Goal: Communication & Community: Answer question/provide support

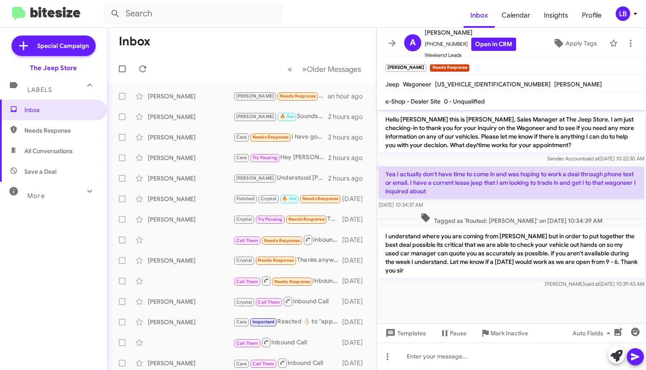
click at [312, 38] on mat-toolbar-row "Inbox" at bounding box center [242, 41] width 270 height 27
click at [320, 11] on form at bounding box center [283, 13] width 360 height 21
click at [320, 21] on form at bounding box center [283, 13] width 360 height 21
click at [309, 47] on mat-toolbar-row "Inbox" at bounding box center [242, 41] width 270 height 27
click at [312, 26] on mat-toolbar "Inbox Calendar Insights Profile LB" at bounding box center [323, 13] width 646 height 27
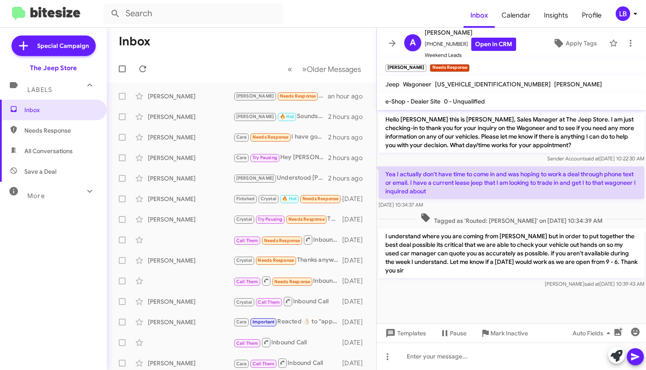
click at [315, 13] on form at bounding box center [283, 13] width 360 height 21
click at [294, 31] on mat-toolbar-row "Inbox" at bounding box center [242, 41] width 270 height 27
click at [202, 55] on mat-toolbar "Inbox « Previous » Next Older Messages" at bounding box center [242, 55] width 270 height 55
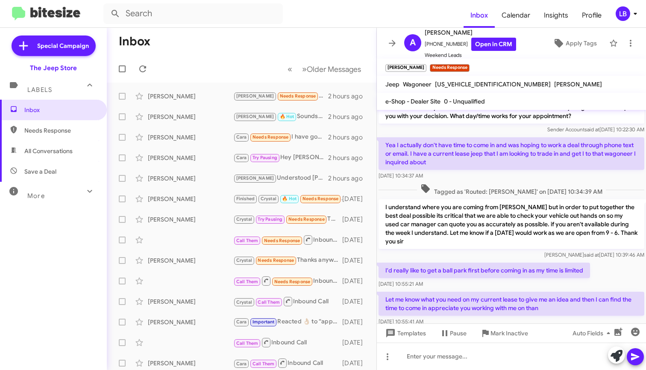
scroll to position [46, 0]
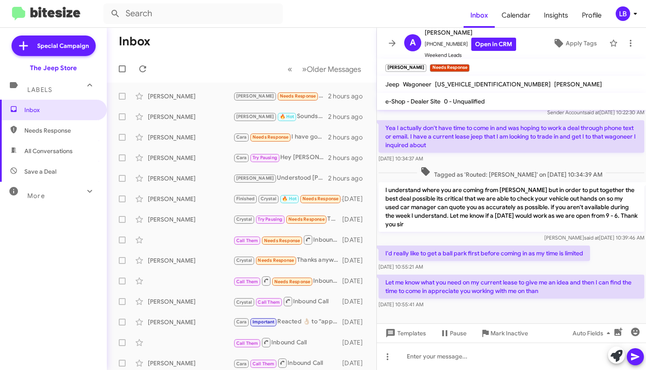
click at [525, 235] on div "Luis said at Aug 18, 2025, 10:39:46 AM" at bounding box center [512, 237] width 266 height 9
click at [445, 237] on div "Luis said at Aug 18, 2025, 10:39:46 AM" at bounding box center [512, 237] width 266 height 9
click at [183, 51] on mat-toolbar-row "Inbox" at bounding box center [242, 41] width 270 height 27
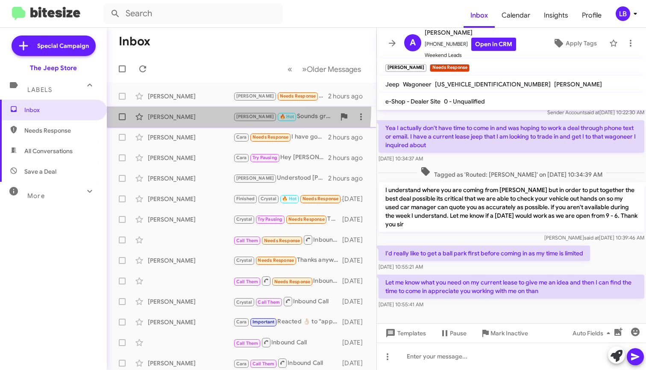
click at [176, 106] on span "James Diorio Andrew 🔥 Hot Sounds great James, Thank you ! 2 hours ago" at bounding box center [242, 116] width 270 height 21
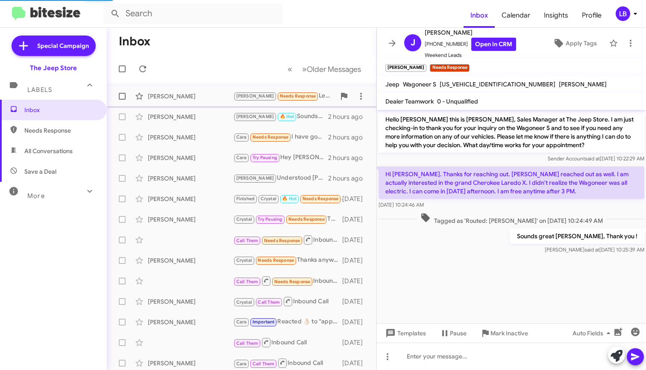
click at [188, 94] on div "Anthony Kameno" at bounding box center [190, 96] width 85 height 9
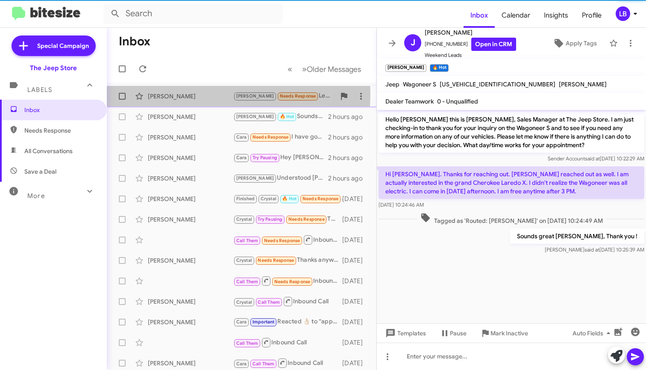
scroll to position [46, 0]
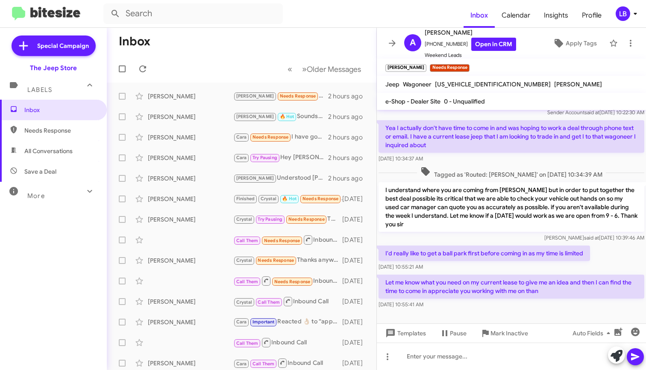
click at [465, 150] on p "Yea I actually don't have time to come in and was hoping to work a deal through…" at bounding box center [512, 136] width 266 height 32
drag, startPoint x: 321, startPoint y: 40, endPoint x: 326, endPoint y: 44, distance: 6.6
click at [322, 39] on mat-toolbar-row "Inbox" at bounding box center [242, 41] width 270 height 27
click at [488, 331] on icon at bounding box center [485, 332] width 6 height 7
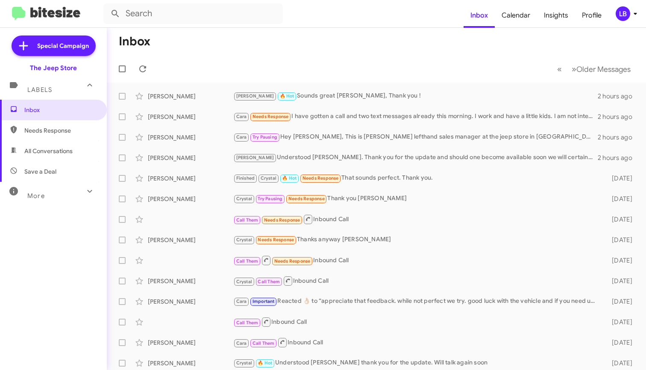
click at [68, 129] on span "Needs Response" at bounding box center [60, 130] width 73 height 9
type input "in:needs-response"
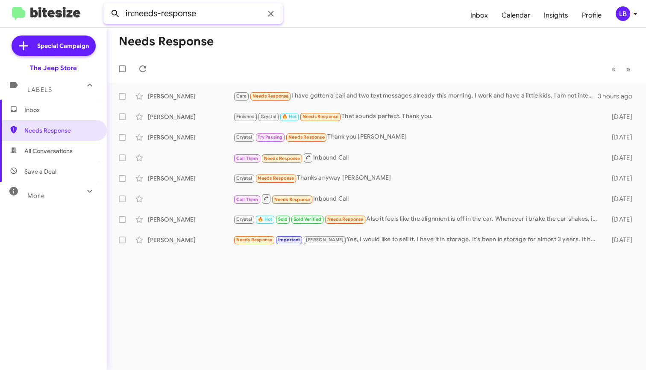
drag, startPoint x: 204, startPoint y: 16, endPoint x: 115, endPoint y: 15, distance: 89.7
click at [115, 15] on div "in:needs-response" at bounding box center [192, 13] width 179 height 21
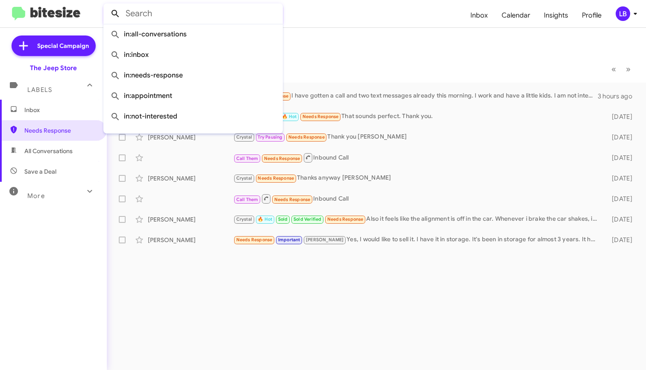
click at [115, 14] on button at bounding box center [115, 13] width 17 height 17
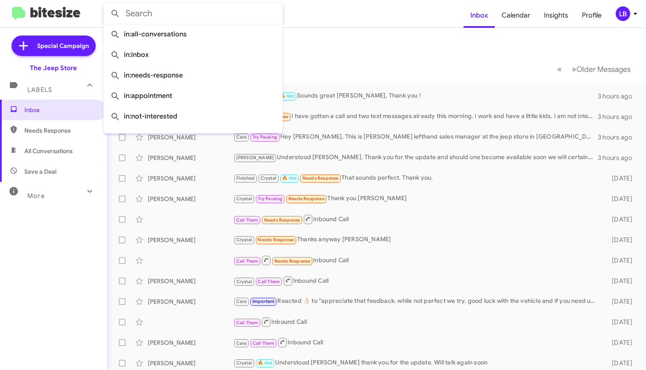
click at [392, 41] on mat-toolbar-row "Inbox" at bounding box center [376, 41] width 539 height 27
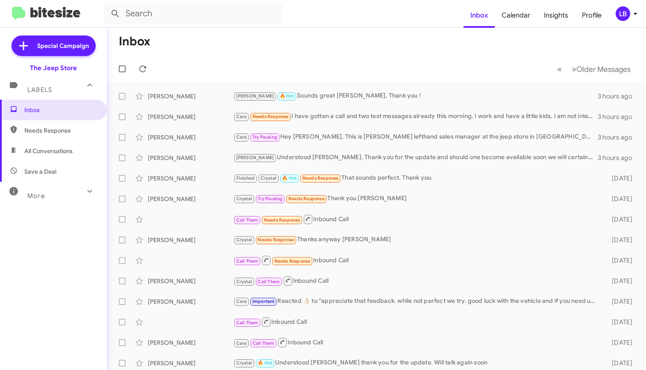
click at [54, 137] on span "Needs Response" at bounding box center [53, 130] width 107 height 21
type input "in:needs-response"
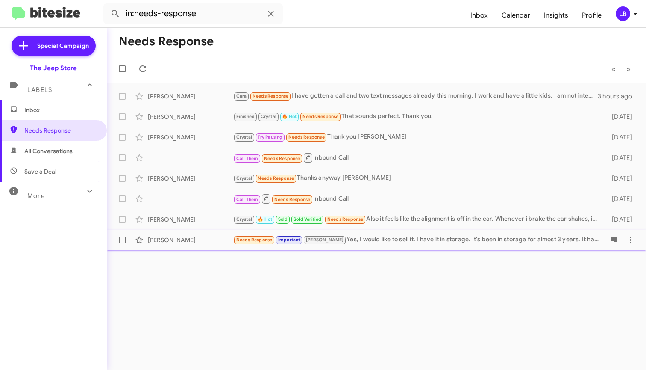
click at [365, 239] on div "Needs Response Important Andrew Yes, I would like to sell it. I have it in stor…" at bounding box center [419, 240] width 372 height 10
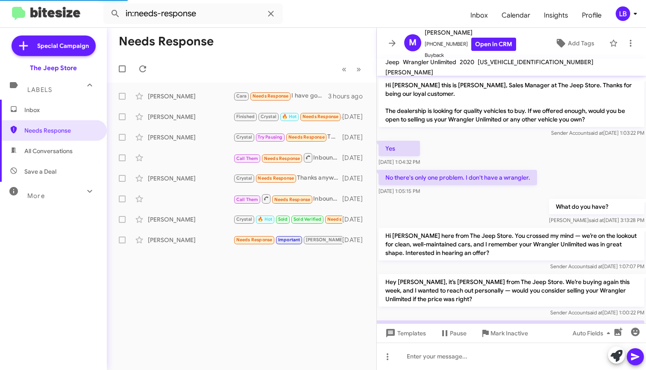
scroll to position [49, 0]
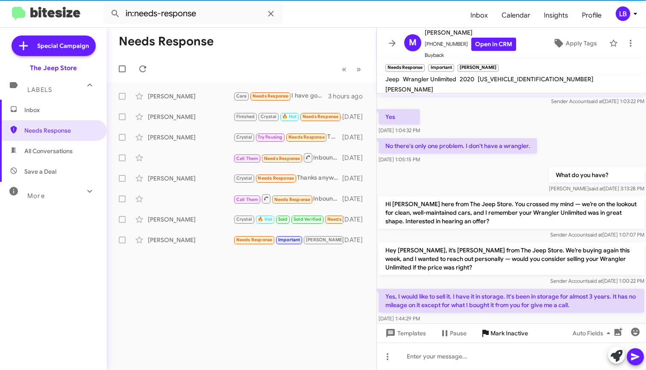
click at [500, 335] on span "Mark Inactive" at bounding box center [510, 332] width 38 height 15
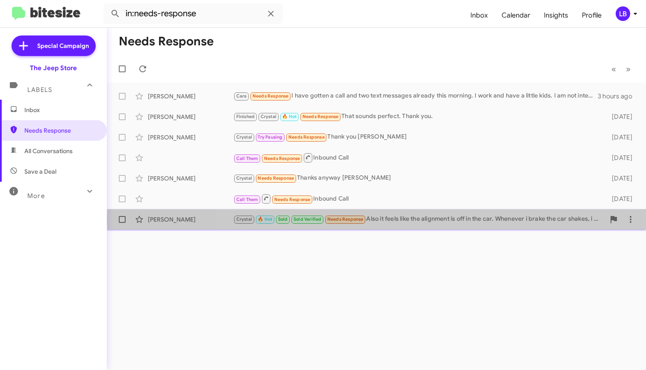
click at [385, 219] on div "Crystal 🔥 Hot Sold Sold Verified Needs Response Also it feels like the alignmen…" at bounding box center [419, 219] width 372 height 10
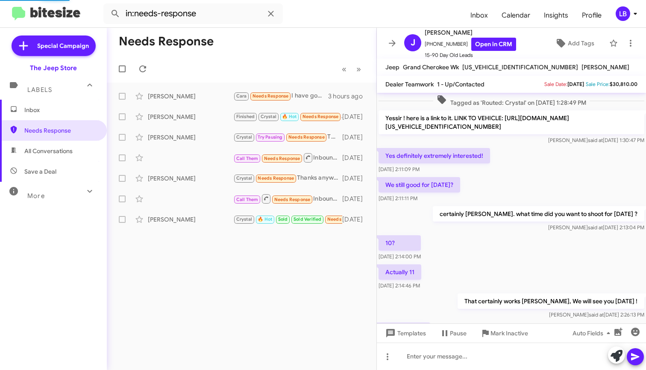
scroll to position [431, 0]
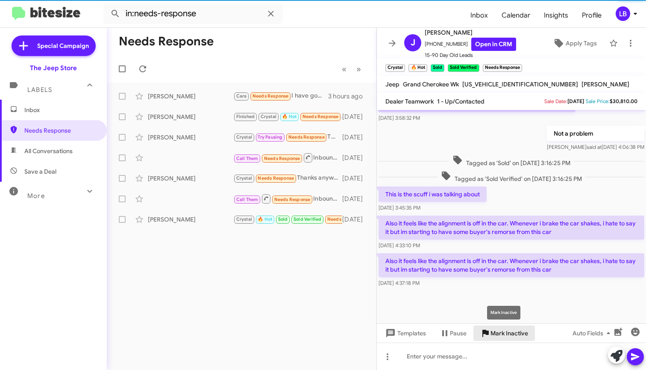
click at [511, 332] on span "Mark Inactive" at bounding box center [510, 332] width 38 height 15
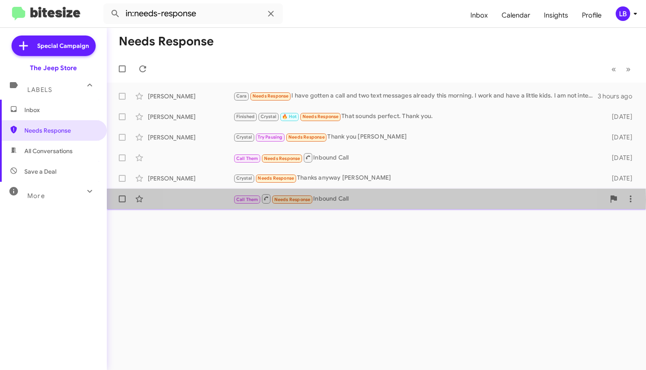
click at [350, 200] on div "Call Them Needs Response Inbound Call" at bounding box center [419, 198] width 372 height 11
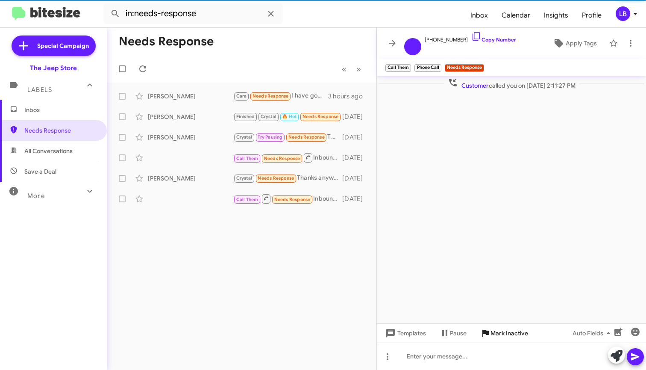
click at [496, 331] on span "Mark Inactive" at bounding box center [510, 332] width 38 height 15
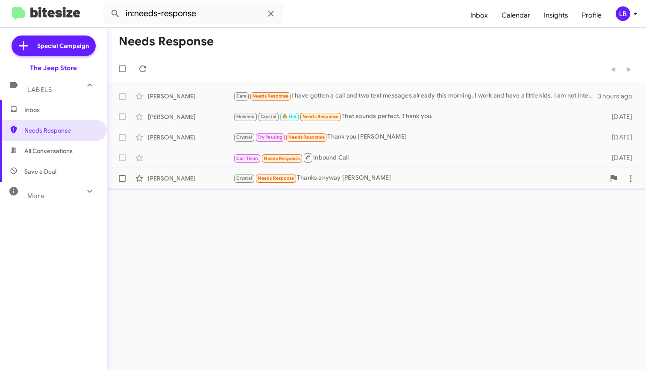
click at [334, 179] on div "Crystal Needs Response Thanks anyway Michael" at bounding box center [419, 178] width 372 height 10
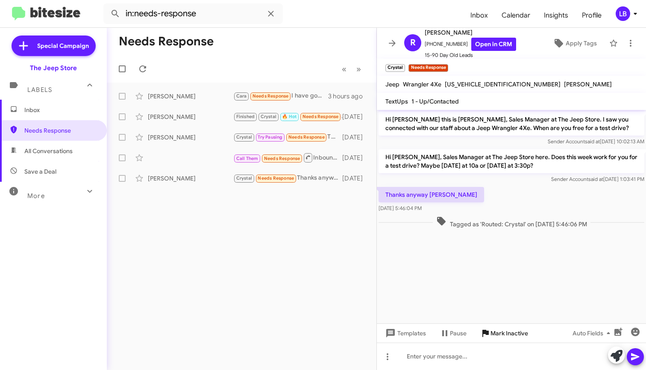
click at [492, 332] on span "Mark Inactive" at bounding box center [510, 332] width 38 height 15
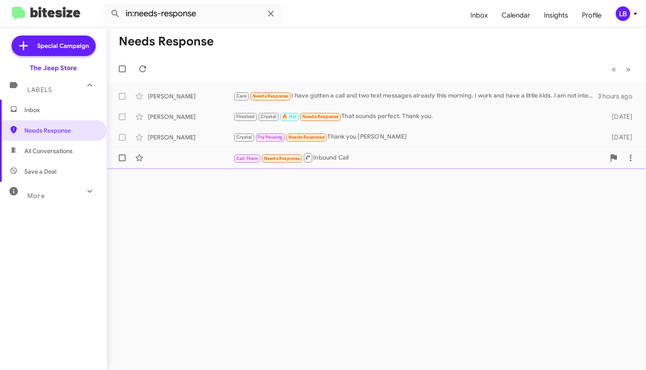
click at [334, 156] on div "Call Them Needs Response Inbound Call" at bounding box center [419, 157] width 372 height 11
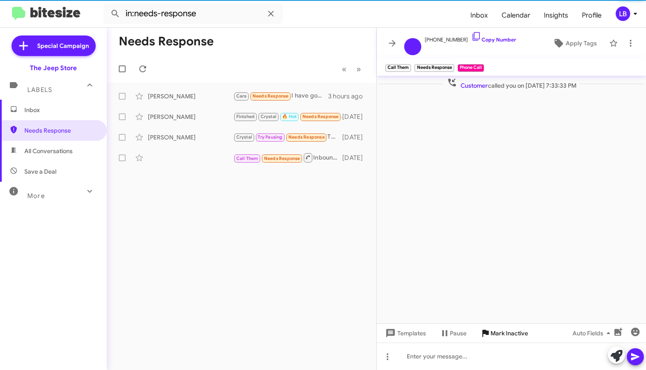
click at [504, 333] on span "Mark Inactive" at bounding box center [510, 332] width 38 height 15
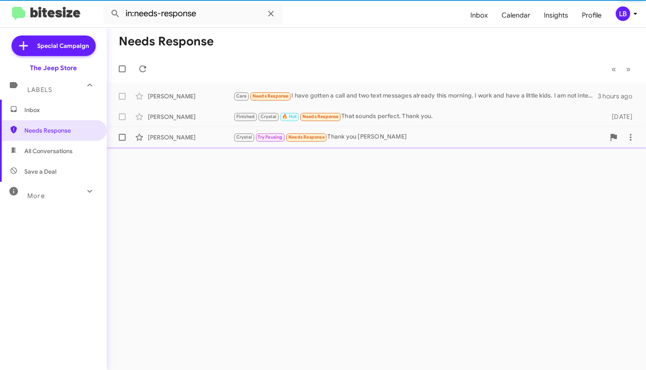
click at [358, 138] on div "Crystal Try Pausing Needs Response Thank you Michael" at bounding box center [419, 137] width 372 height 10
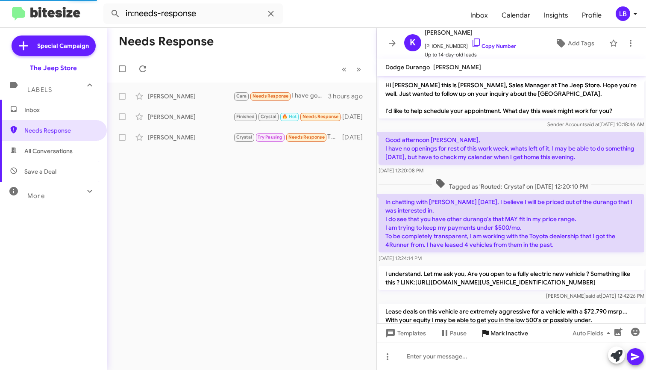
scroll to position [418, 0]
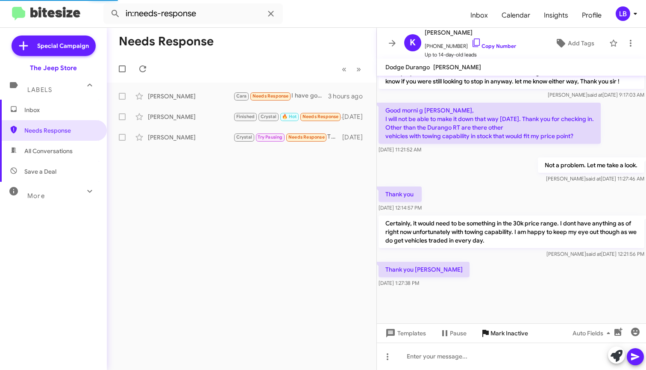
click at [498, 331] on span "Mark Inactive" at bounding box center [510, 332] width 38 height 15
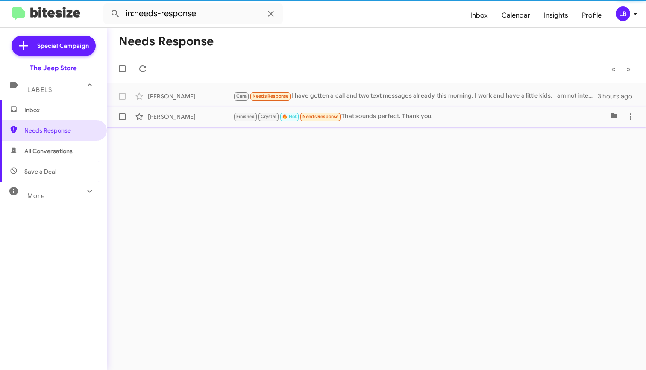
click at [386, 118] on div "Finished Crystal 🔥 Hot Needs Response That sounds perfect. Thank you." at bounding box center [419, 117] width 372 height 10
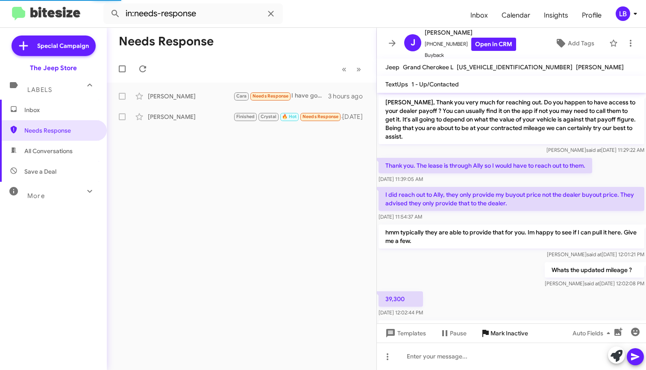
scroll to position [590, 0]
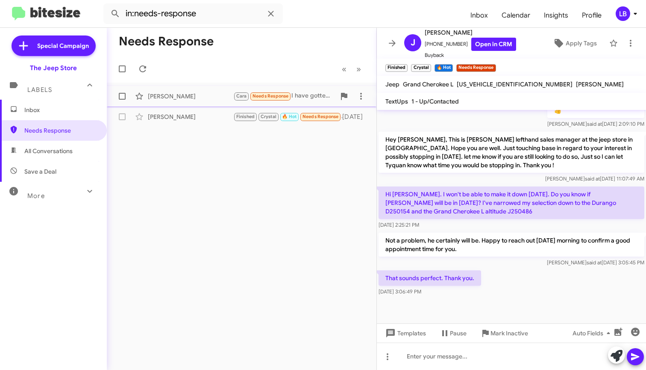
click at [307, 96] on div "Cara Needs Response I have gotten a call and two text messages already this mor…" at bounding box center [284, 96] width 102 height 10
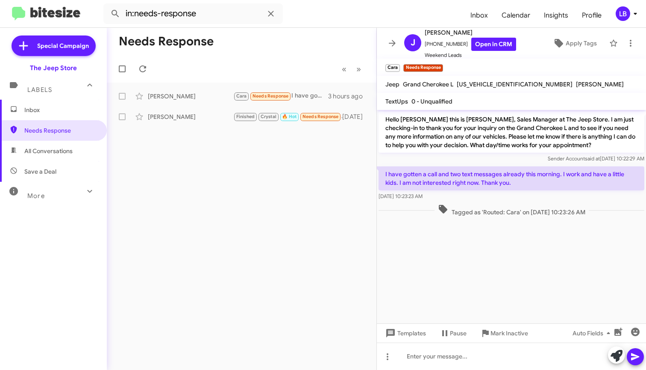
click at [555, 200] on div "I have gotten a call and two text messages already this morning. I work and hav…" at bounding box center [511, 184] width 269 height 38
drag, startPoint x: 458, startPoint y: 44, endPoint x: 427, endPoint y: 46, distance: 30.8
click at [427, 46] on span "+12012381460 Open in CRM" at bounding box center [470, 44] width 91 height 13
copy span "12012381460"
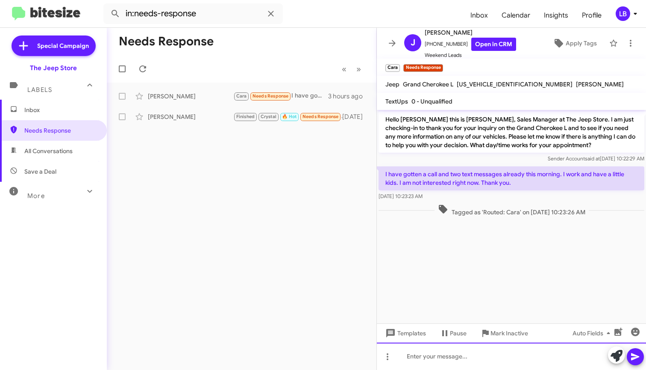
click at [461, 364] on div at bounding box center [511, 355] width 269 height 27
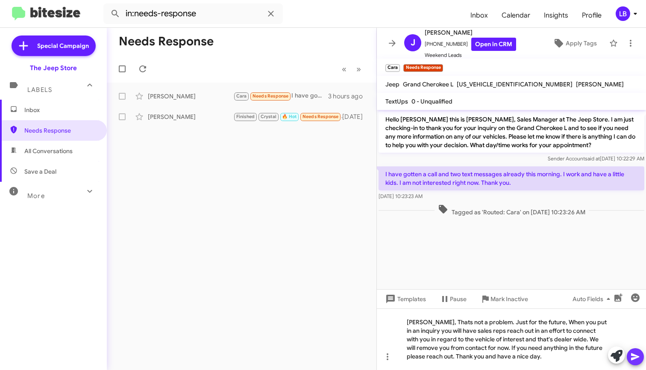
click at [642, 353] on button at bounding box center [635, 356] width 17 height 17
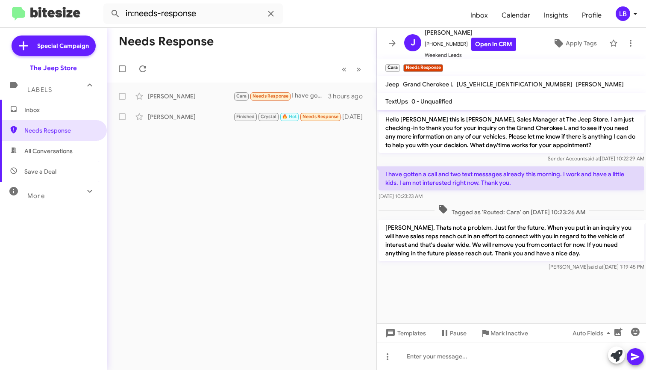
click at [297, 64] on mat-toolbar-row "« Previous » Next" at bounding box center [242, 68] width 270 height 27
click at [263, 10] on span at bounding box center [270, 14] width 17 height 10
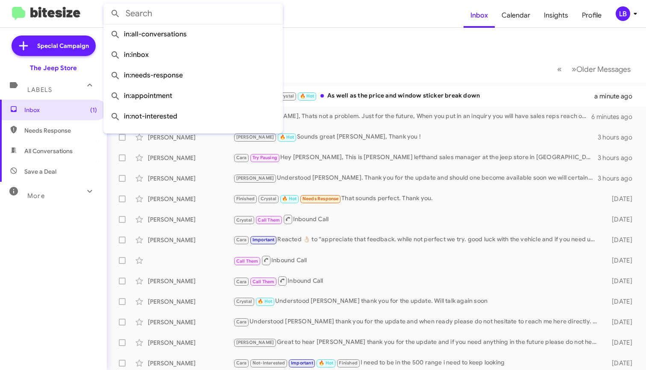
click at [351, 64] on mat-toolbar-row "« Previous » Next Older Messages" at bounding box center [376, 68] width 539 height 27
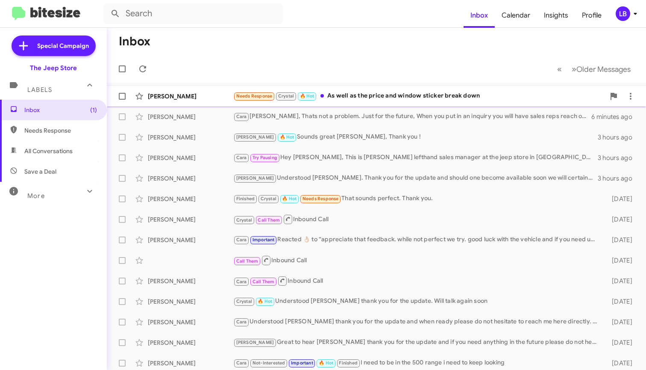
click at [173, 97] on div "[PERSON_NAME]" at bounding box center [190, 96] width 85 height 9
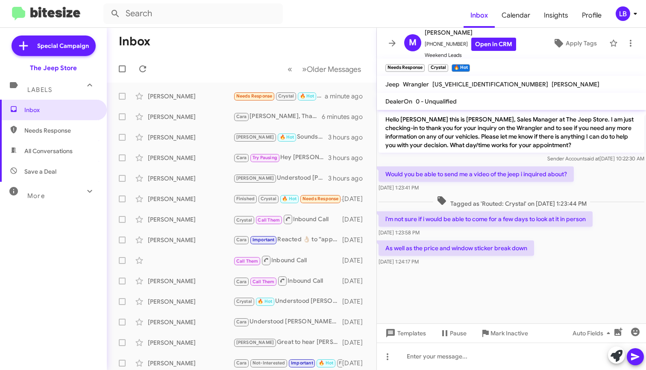
click at [456, 194] on div "Tagged as 'Routed: Crystal' on Aug 18, 2025 - 1:23:44 PM" at bounding box center [511, 202] width 269 height 16
click at [182, 115] on div "[PERSON_NAME]" at bounding box center [190, 116] width 85 height 9
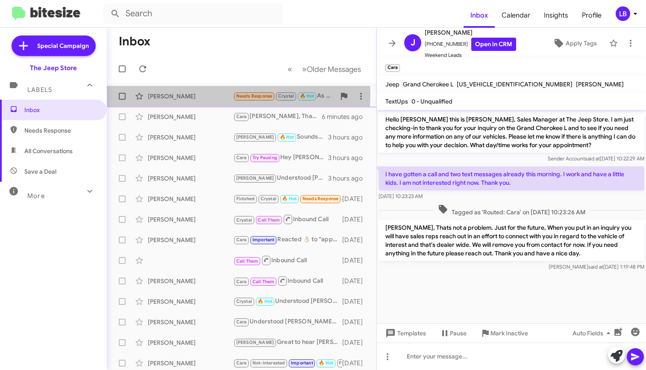
click at [172, 93] on div "[PERSON_NAME]" at bounding box center [190, 96] width 85 height 9
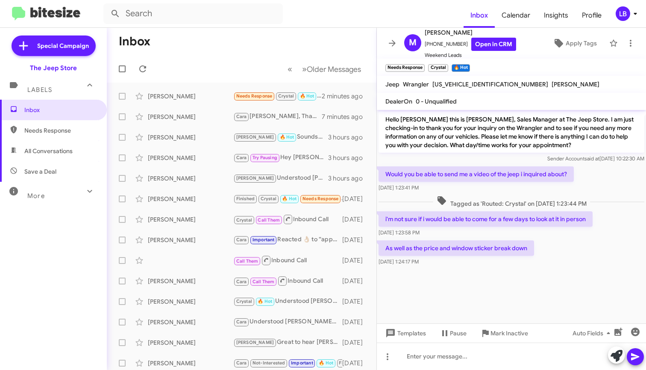
click at [239, 44] on mat-toolbar-row "Inbox" at bounding box center [242, 41] width 270 height 27
click at [256, 50] on mat-toolbar-row "Inbox" at bounding box center [242, 41] width 270 height 27
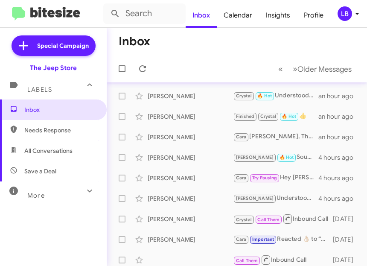
scroll to position [2, 0]
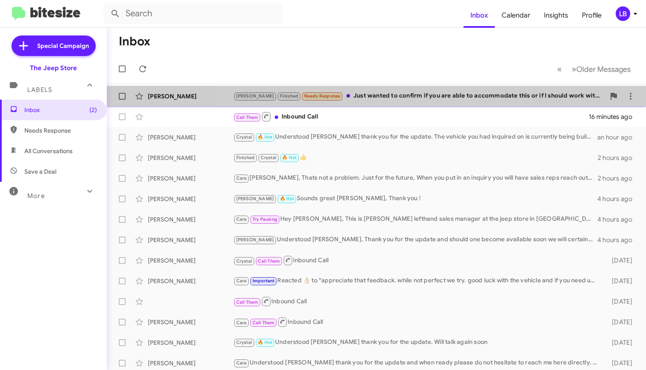
click at [367, 97] on div "Andrew Finished Needs Response Just wanted to confirm if you are able to accomm…" at bounding box center [419, 96] width 372 height 10
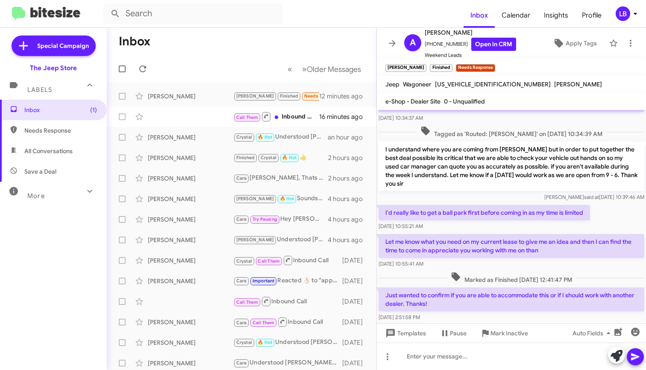
scroll to position [104, 0]
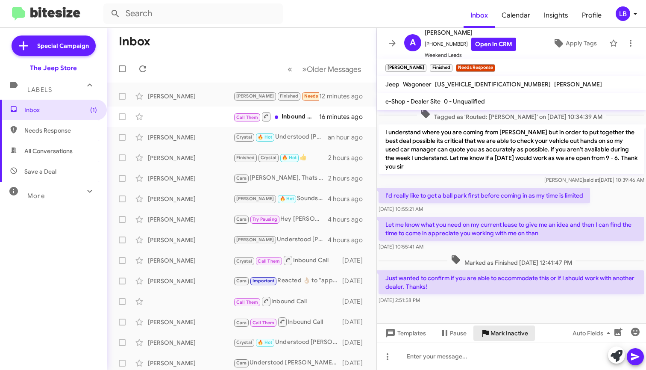
click at [367, 266] on button "Mark Inactive" at bounding box center [504, 332] width 62 height 15
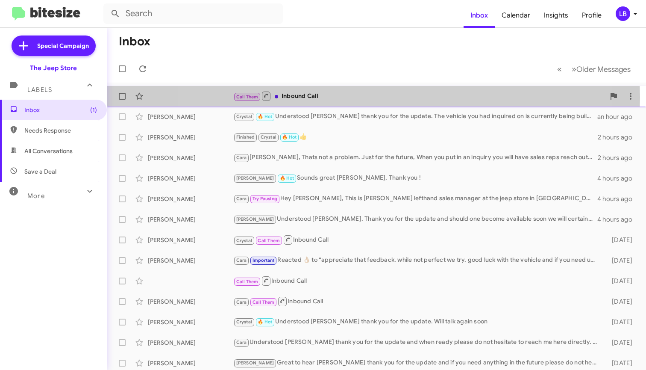
click at [355, 98] on div "Call Them Inbound Call" at bounding box center [419, 96] width 372 height 11
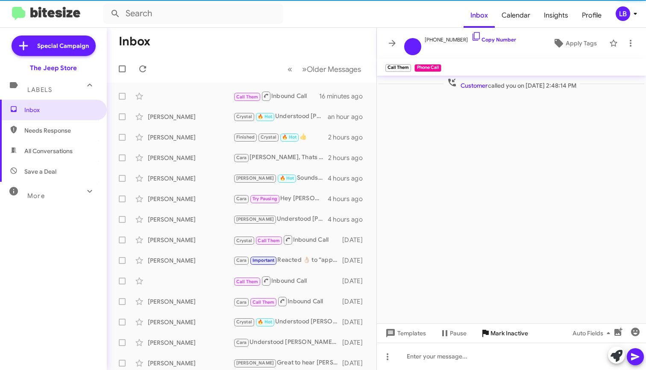
click at [367, 266] on span "Mark Inactive" at bounding box center [510, 332] width 38 height 15
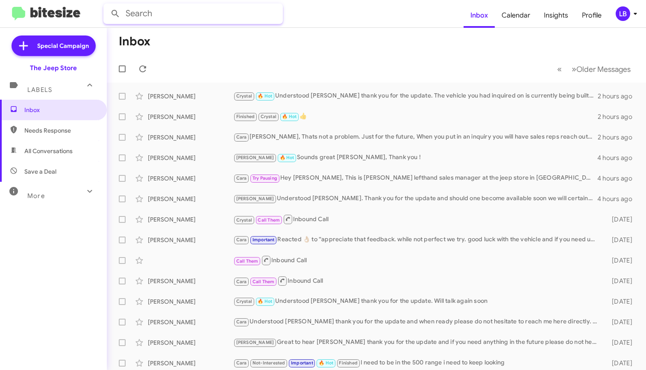
click at [199, 12] on input "text" at bounding box center [192, 13] width 179 height 21
type input "7329771653"
click at [115, 14] on button at bounding box center [115, 13] width 17 height 17
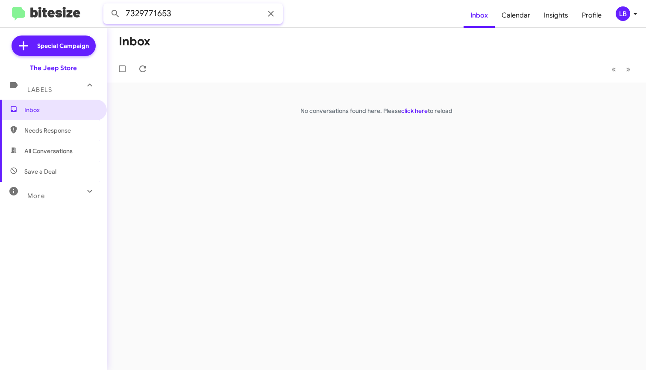
drag, startPoint x: 215, startPoint y: 19, endPoint x: -65, endPoint y: -19, distance: 283.3
click at [0, 0] on html "7329771653 Inbox Calendar Insights Profile LB Special Campaign The Jeep Store L…" at bounding box center [323, 185] width 646 height 370
click at [115, 14] on button at bounding box center [115, 13] width 17 height 17
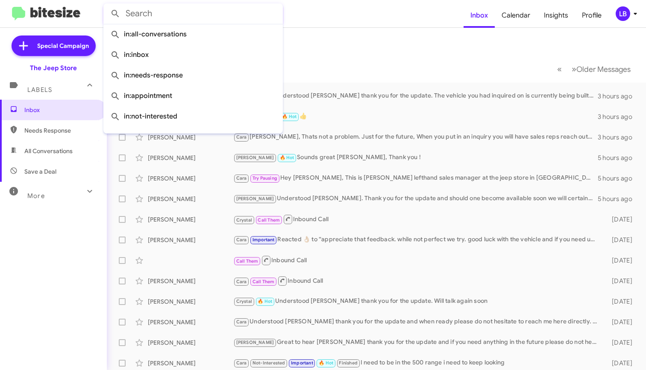
scroll to position [6, 0]
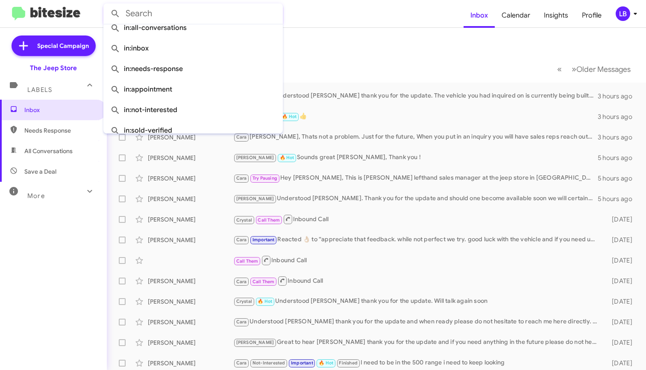
drag, startPoint x: 315, startPoint y: 39, endPoint x: 236, endPoint y: 23, distance: 80.8
click at [313, 38] on mat-toolbar-row "Inbox" at bounding box center [376, 41] width 539 height 27
